Goal: Task Accomplishment & Management: Manage account settings

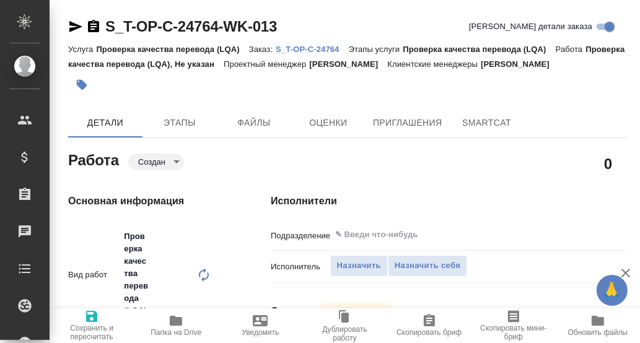
type textarea "x"
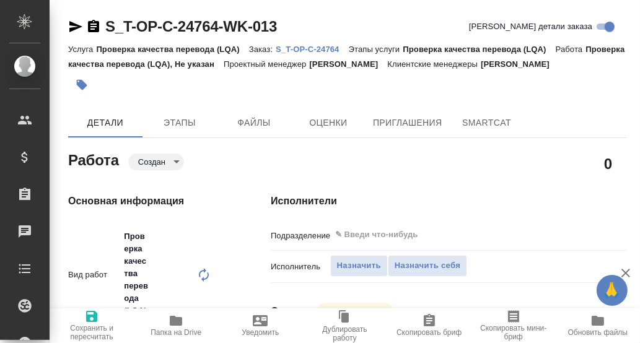
type textarea "x"
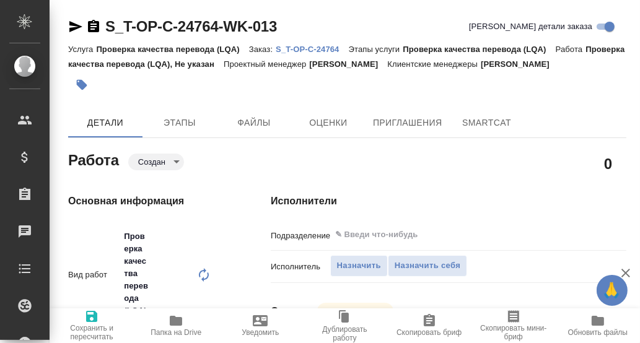
type textarea "x"
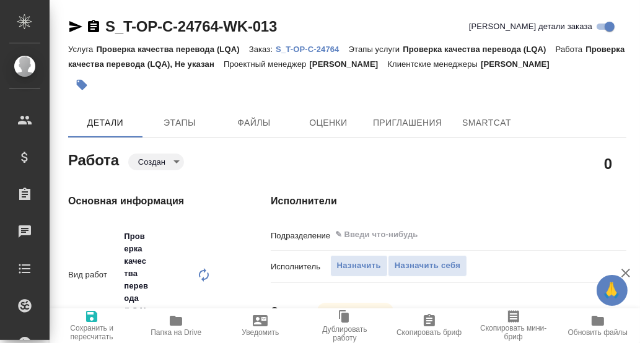
type textarea "x"
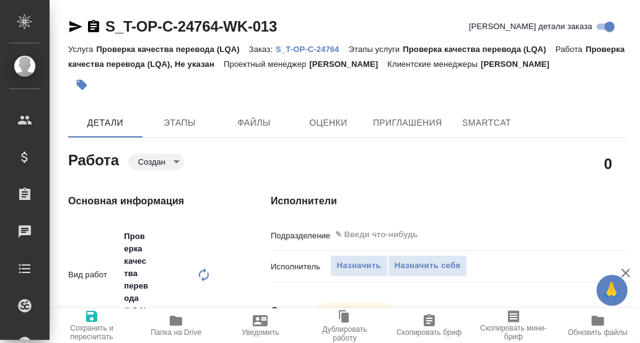
type textarea "x"
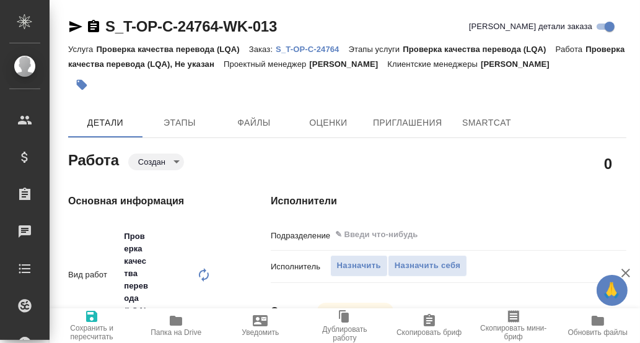
type textarea "x"
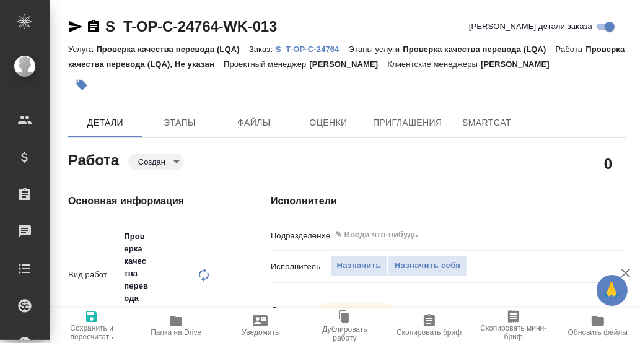
type input "Не указан"
type textarea "x"
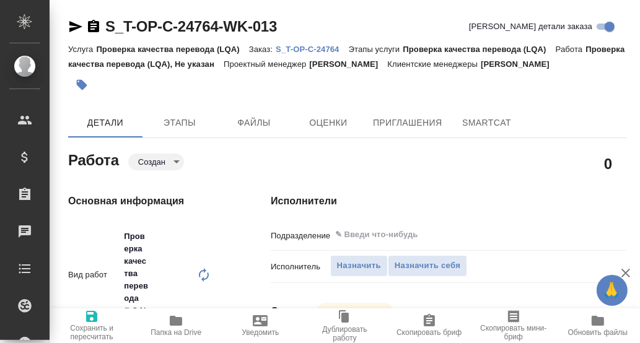
type textarea "x"
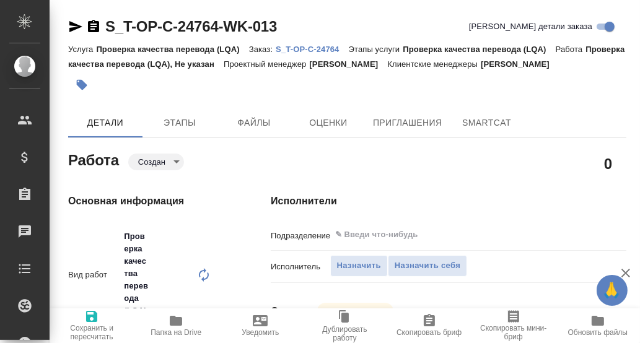
type textarea "x"
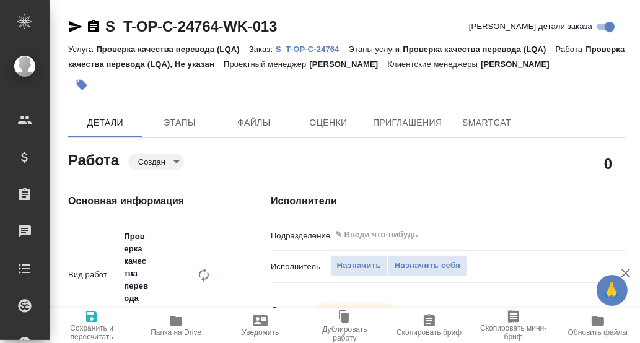
type textarea "x"
click at [316, 48] on p "S_T-OP-C-24764" at bounding box center [312, 49] width 73 height 9
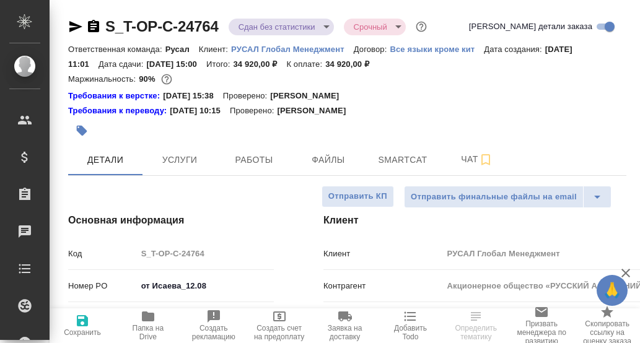
select select "RU"
type input "[PERSON_NAME]"
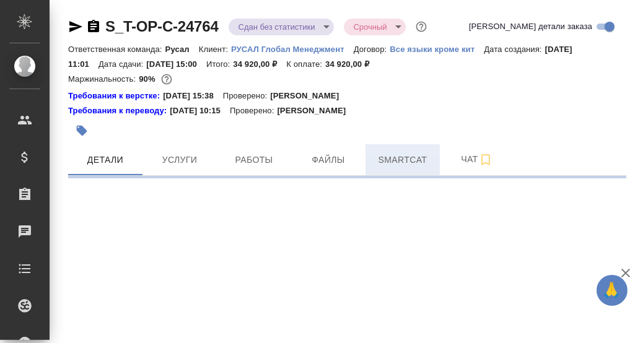
select select "RU"
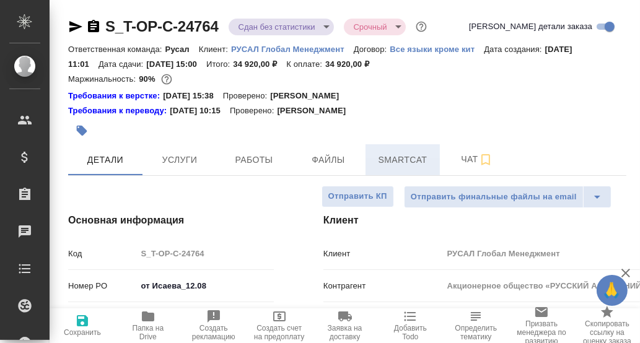
type textarea "x"
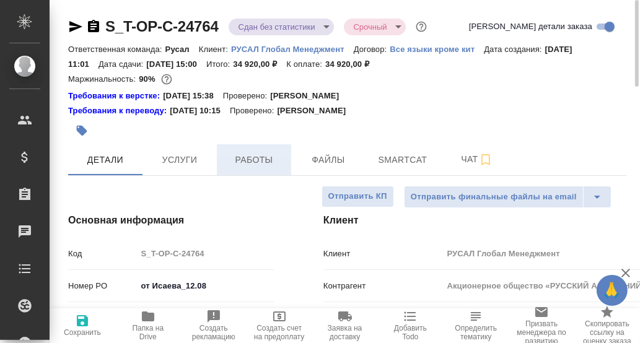
click at [254, 160] on span "Работы" at bounding box center [253, 159] width 59 height 15
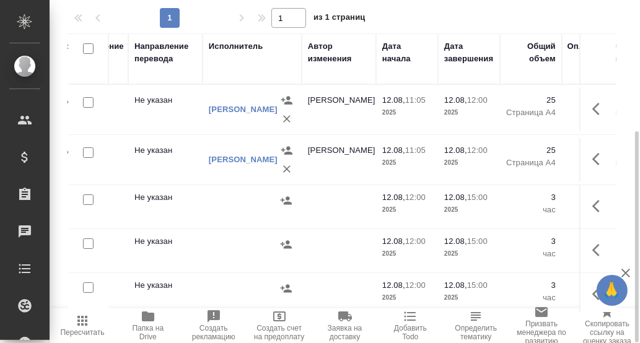
scroll to position [0, 336]
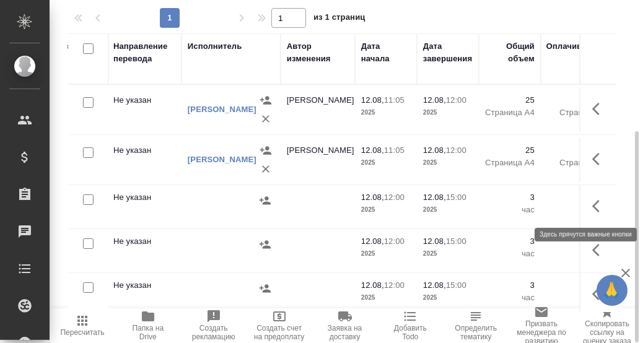
click at [592, 205] on icon "button" at bounding box center [595, 206] width 7 height 12
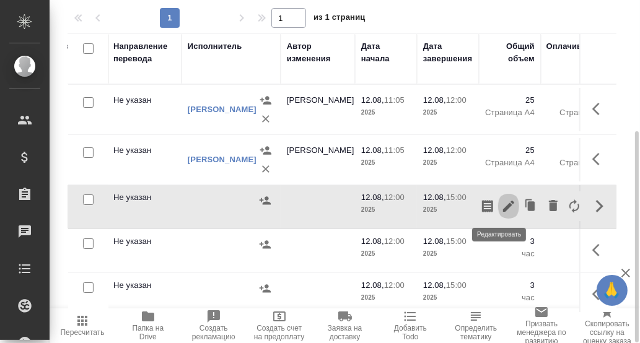
click at [503, 207] on icon "button" at bounding box center [508, 206] width 11 height 11
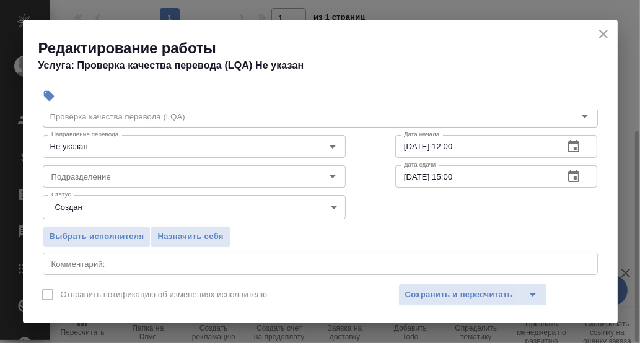
scroll to position [61, 0]
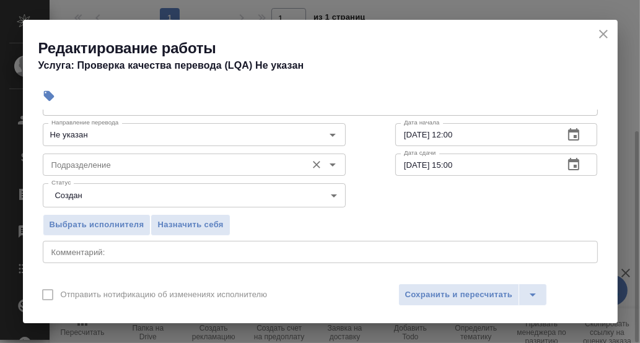
click at [108, 164] on input "Подразделение" at bounding box center [173, 164] width 254 height 15
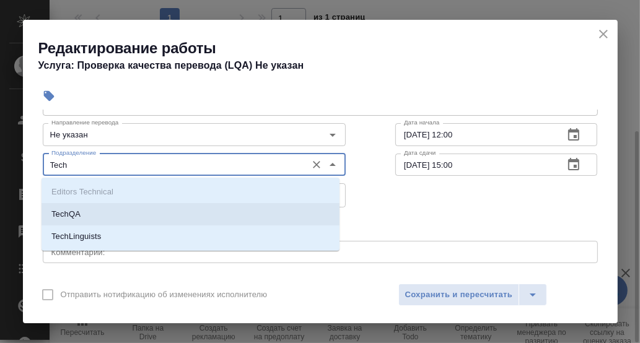
drag, startPoint x: 107, startPoint y: 211, endPoint x: 101, endPoint y: 220, distance: 10.3
click at [106, 211] on li "TechQA" at bounding box center [191, 214] width 298 height 22
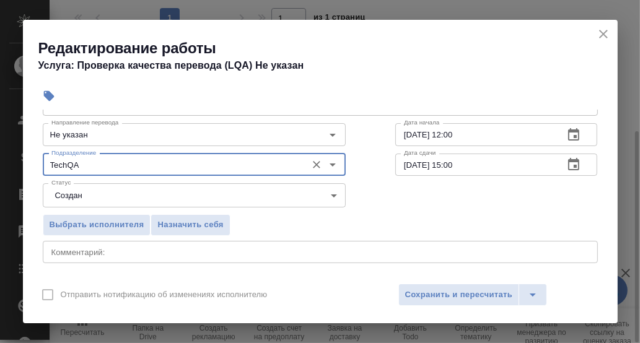
scroll to position [186, 0]
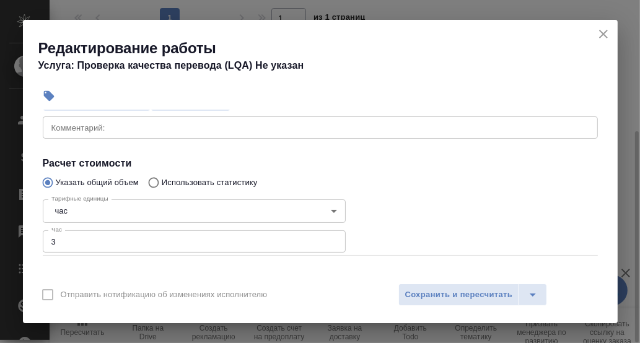
type input "TechQA"
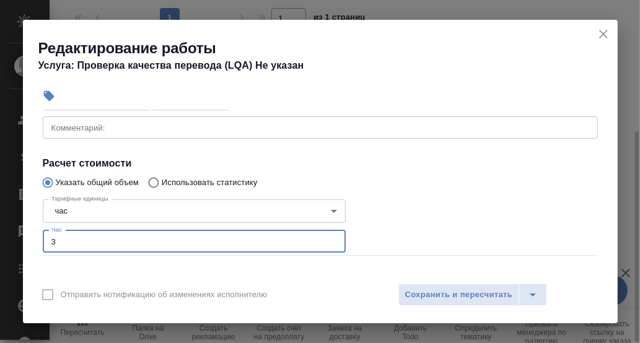
drag, startPoint x: 58, startPoint y: 239, endPoint x: 42, endPoint y: 239, distance: 16.1
click at [43, 239] on input "3" at bounding box center [194, 242] width 303 height 22
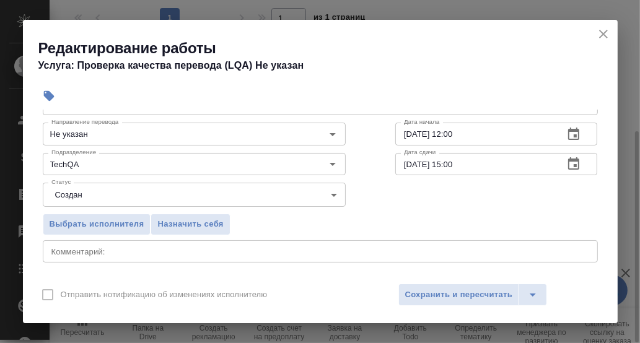
scroll to position [61, 0]
type input "1"
click at [186, 221] on span "Назначить себя" at bounding box center [190, 225] width 66 height 14
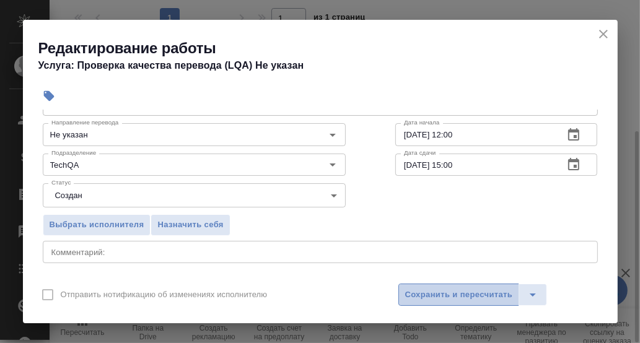
drag, startPoint x: 463, startPoint y: 292, endPoint x: 604, endPoint y: 265, distance: 143.3
click at [463, 291] on span "Сохранить и пересчитать" at bounding box center [459, 295] width 108 height 14
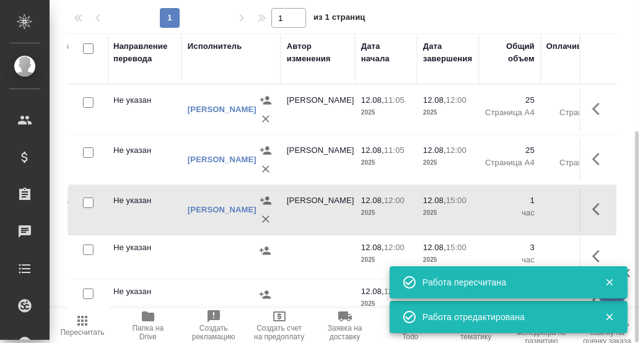
click at [592, 211] on icon "button" at bounding box center [595, 209] width 7 height 12
click at [501, 211] on icon "button" at bounding box center [508, 209] width 15 height 15
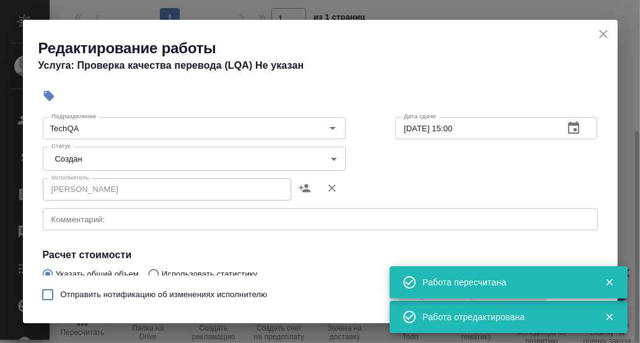
scroll to position [124, 0]
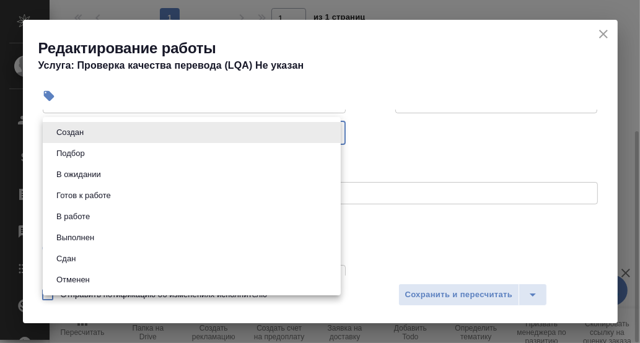
click at [329, 134] on body "🙏 .cls-1 fill:#fff; AWATERA [PERSON_NAME] d.rumyantseva Клиенты Спецификации За…" at bounding box center [320, 171] width 640 height 343
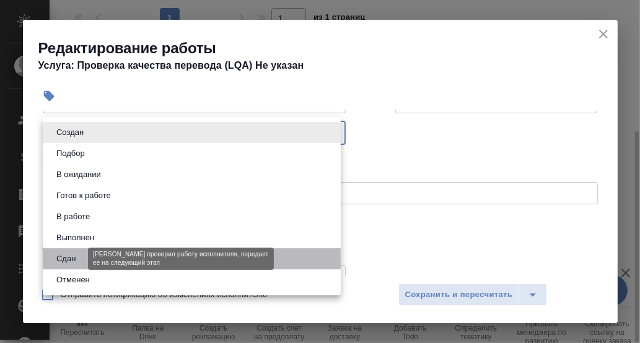
drag, startPoint x: 69, startPoint y: 261, endPoint x: 188, endPoint y: 260, distance: 119.0
click at [69, 260] on button "Сдан" at bounding box center [66, 259] width 27 height 14
type input "closed"
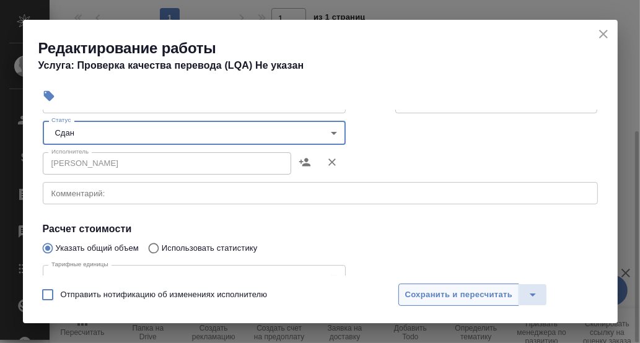
drag, startPoint x: 469, startPoint y: 293, endPoint x: 506, endPoint y: 287, distance: 37.6
click at [473, 293] on span "Сохранить и пересчитать" at bounding box center [459, 295] width 108 height 14
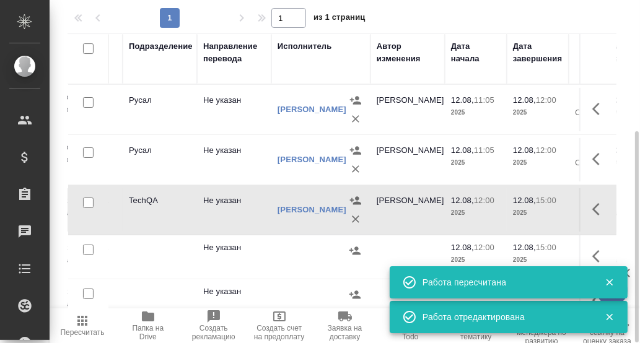
scroll to position [0, 0]
